Goal: Ask a question

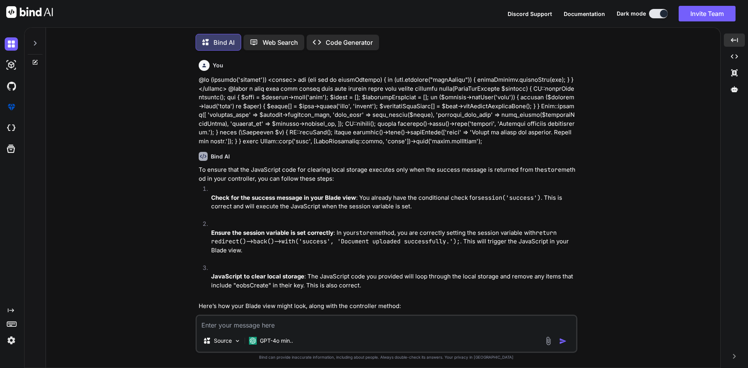
click at [275, 321] on textarea at bounding box center [387, 323] width 380 height 14
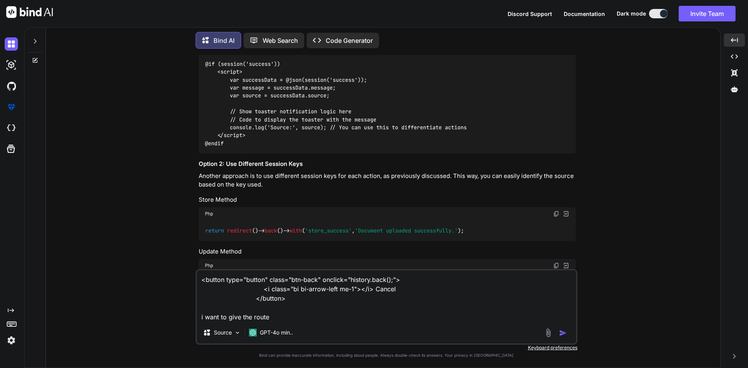
paste textarea "Route::get('/patient/{id}/notesList', [PatientNoteController::class, 'notesLits…"
type textarea "<button type="button" class="btn-back" onclick="history.back();"> <i class="bi …"
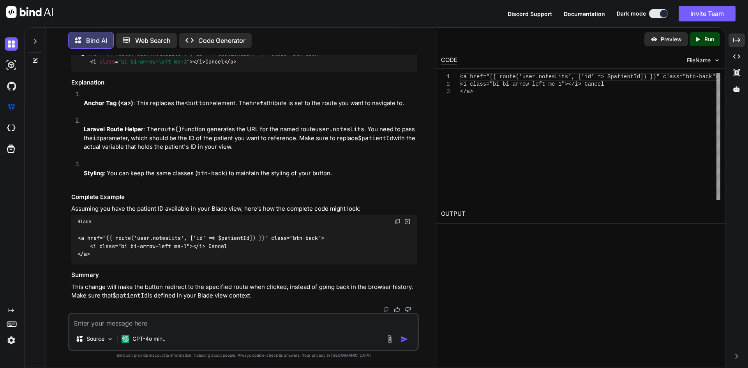
scroll to position [2752, 0]
click at [742, 38] on div "Created with Pixso." at bounding box center [737, 40] width 16 height 13
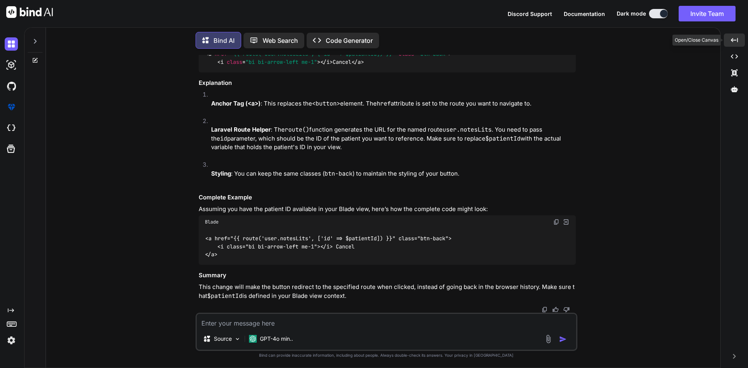
scroll to position [2719, 0]
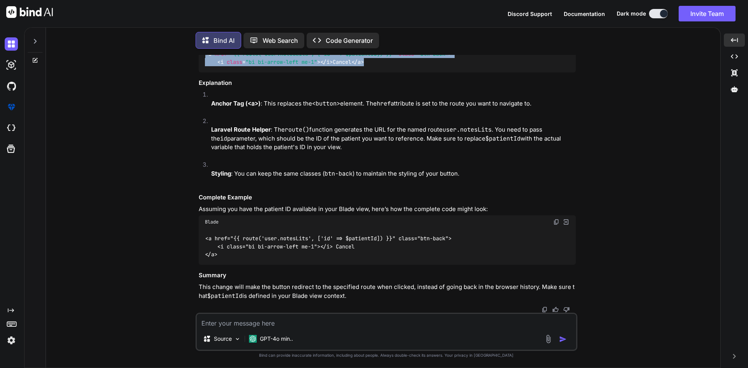
drag, startPoint x: 221, startPoint y: 231, endPoint x: 199, endPoint y: 214, distance: 27.7
click at [199, 72] on div "< a href = "{{ route('user.notesLits', ['id' => $patientId]) }}" class = "btn-b…" at bounding box center [387, 58] width 377 height 28
copy code "< a href = "{{ route('user.notesLits', ['id' => $patientId]) }}" class = "btn-b…"
click at [310, 72] on div "< a href = "{{ route('user.notesLits', ['id' => $patientId]) }}" class = "btn-b…" at bounding box center [387, 58] width 377 height 28
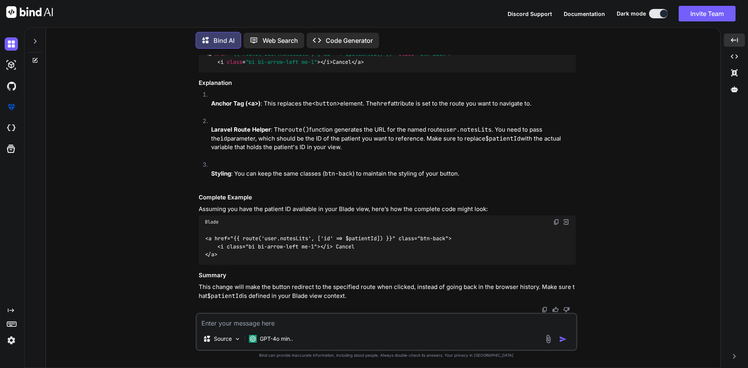
scroll to position [2891, 0]
click at [222, 323] on textarea at bounding box center [387, 321] width 380 height 14
type textarea "this cancel button show as the link i want button"
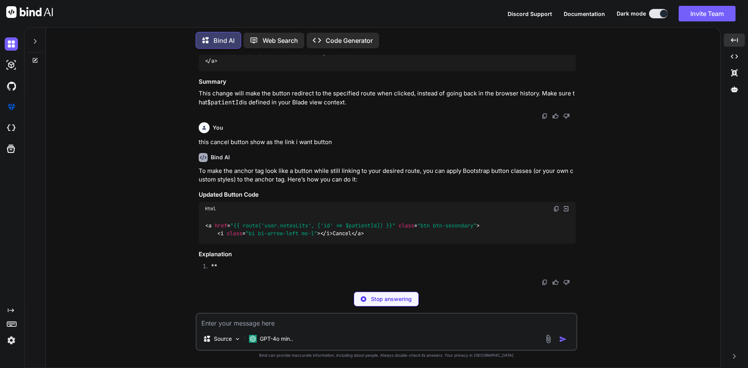
scroll to position [3063, 0]
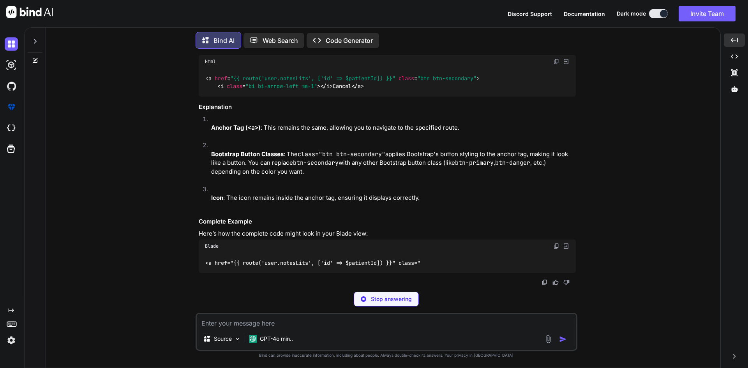
click at [422, 82] on span ""btn btn-secondary"" at bounding box center [446, 78] width 59 height 7
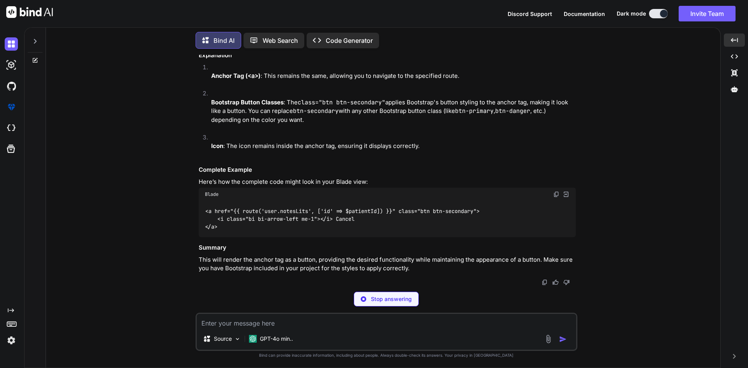
scroll to position [3105, 0]
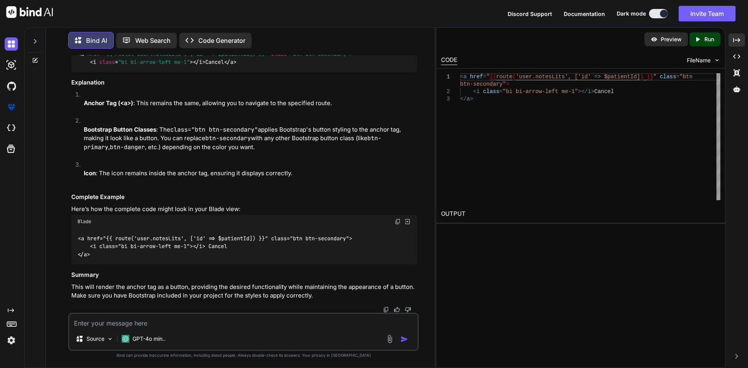
click at [424, 247] on div "You Bind AI To ensure that the JavaScript code for clearing local storage execu…" at bounding box center [243, 211] width 383 height 313
click at [742, 37] on div "Created with Pixso." at bounding box center [737, 40] width 16 height 13
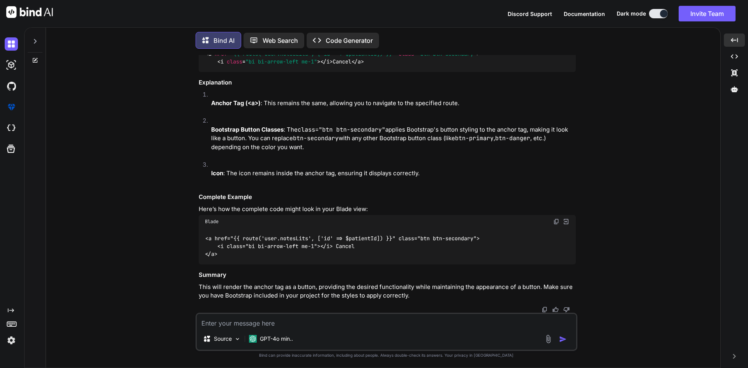
scroll to position [3264, 0]
drag, startPoint x: 438, startPoint y: 239, endPoint x: 480, endPoint y: 240, distance: 41.3
click at [480, 240] on code "<a href="{{ route('user.notesLits', ['id' => $patientId]) }}" class="btn btn-se…" at bounding box center [342, 247] width 275 height 24
copy code "btn-secondary"
click at [532, 248] on div "<a href="{{ route('user.notesLits', ['id' => $patientId]) }}" class="btn btn-se…" at bounding box center [387, 246] width 377 height 36
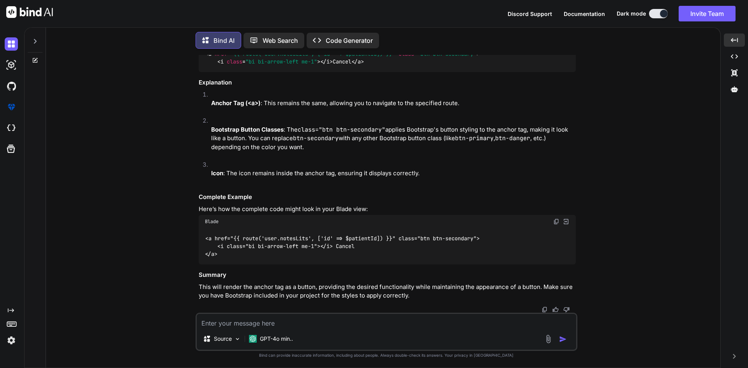
click at [254, 320] on textarea at bounding box center [387, 321] width 380 height 14
type textarea "can we use button tag"
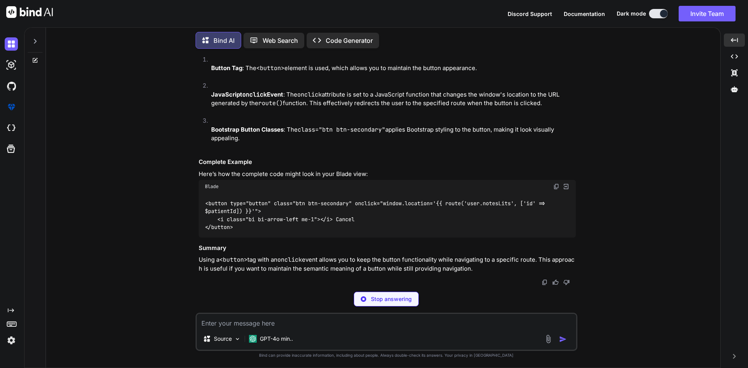
scroll to position [3526, 0]
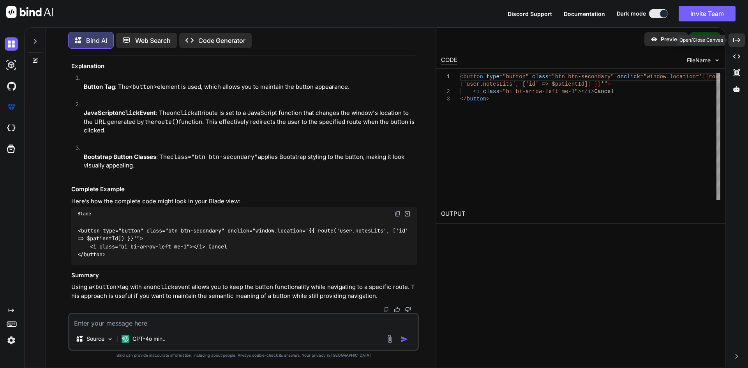
click at [738, 36] on div "Created with Pixso." at bounding box center [737, 40] width 16 height 13
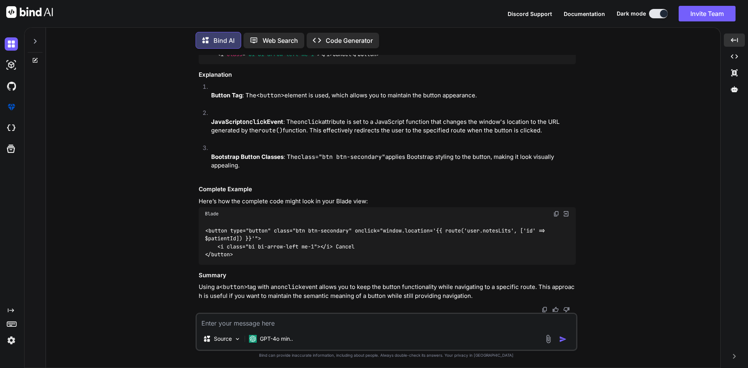
click at [554, 25] on img at bounding box center [556, 21] width 6 height 6
